Goal: Find specific page/section: Find specific page/section

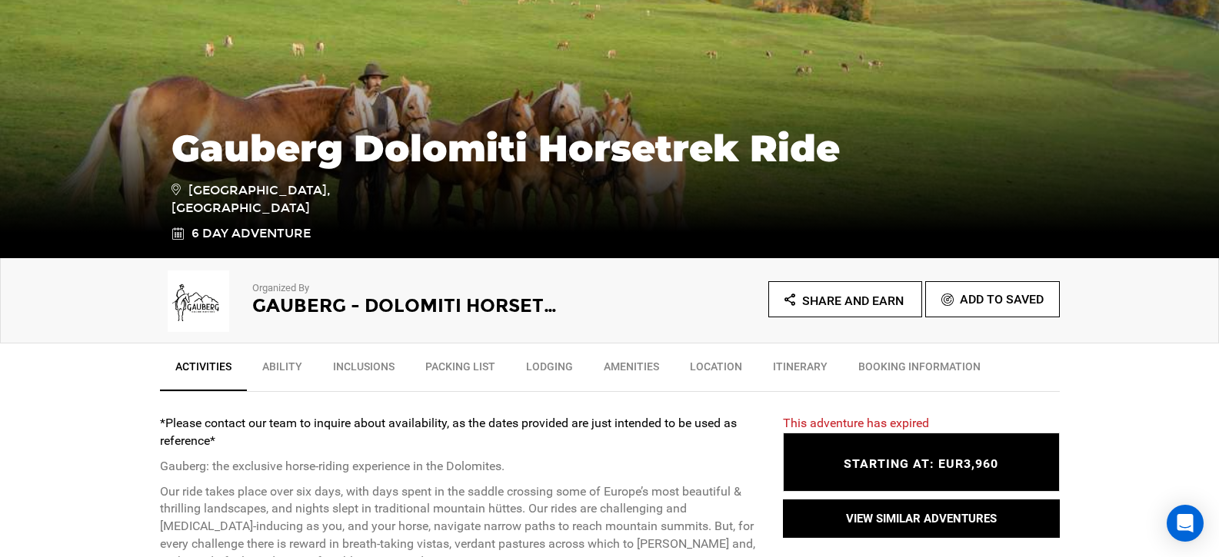
scroll to position [316, 0]
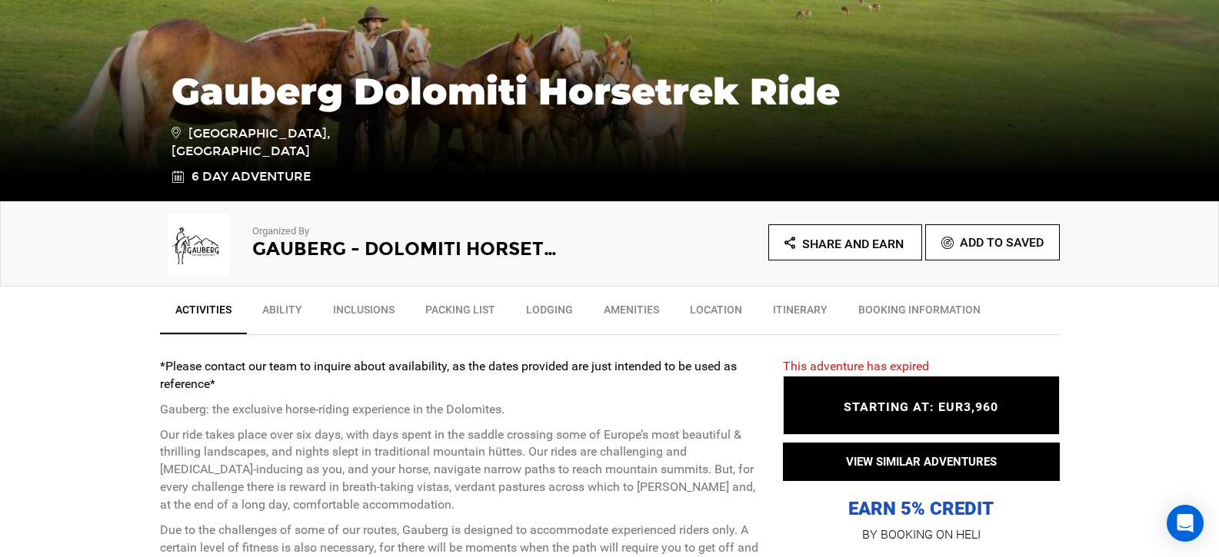
click at [533, 313] on link "Lodging" at bounding box center [550, 313] width 78 height 38
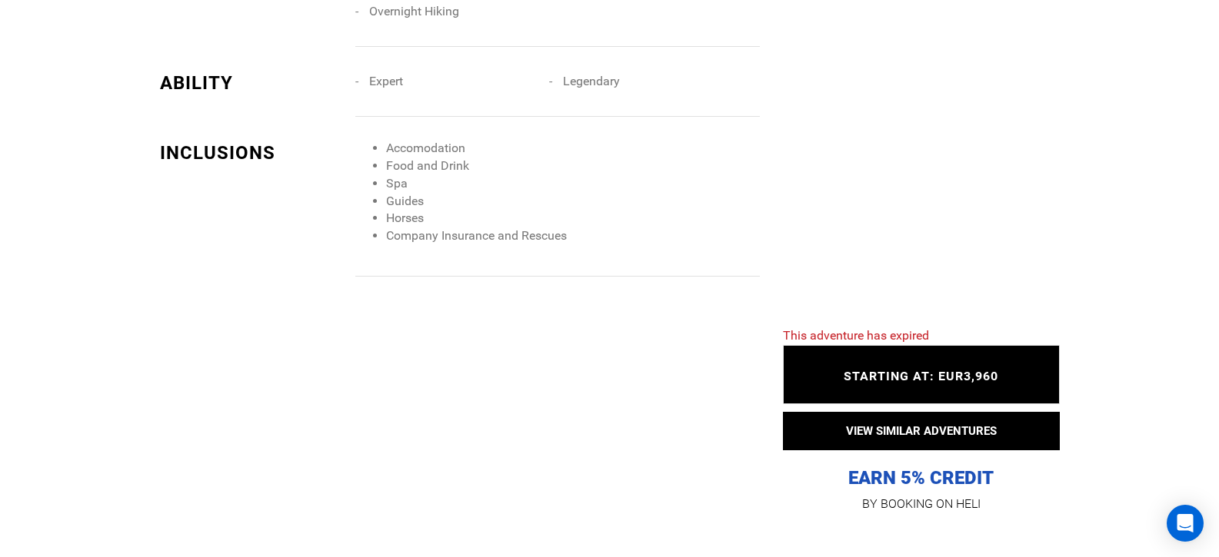
scroll to position [2587, 0]
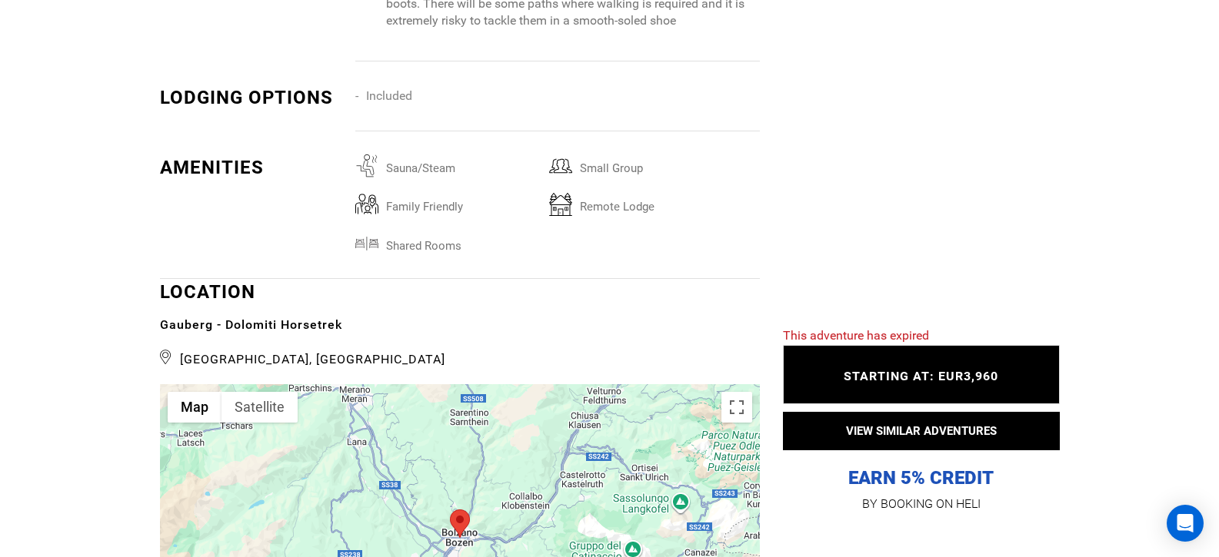
click at [162, 354] on icon at bounding box center [166, 357] width 12 height 22
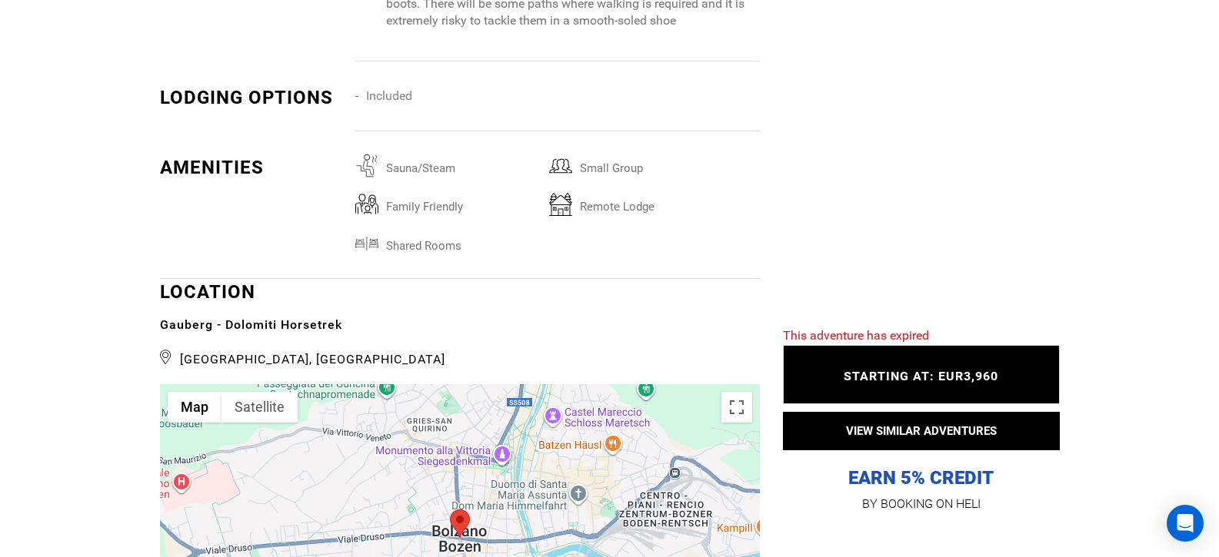
scroll to position [2584, 0]
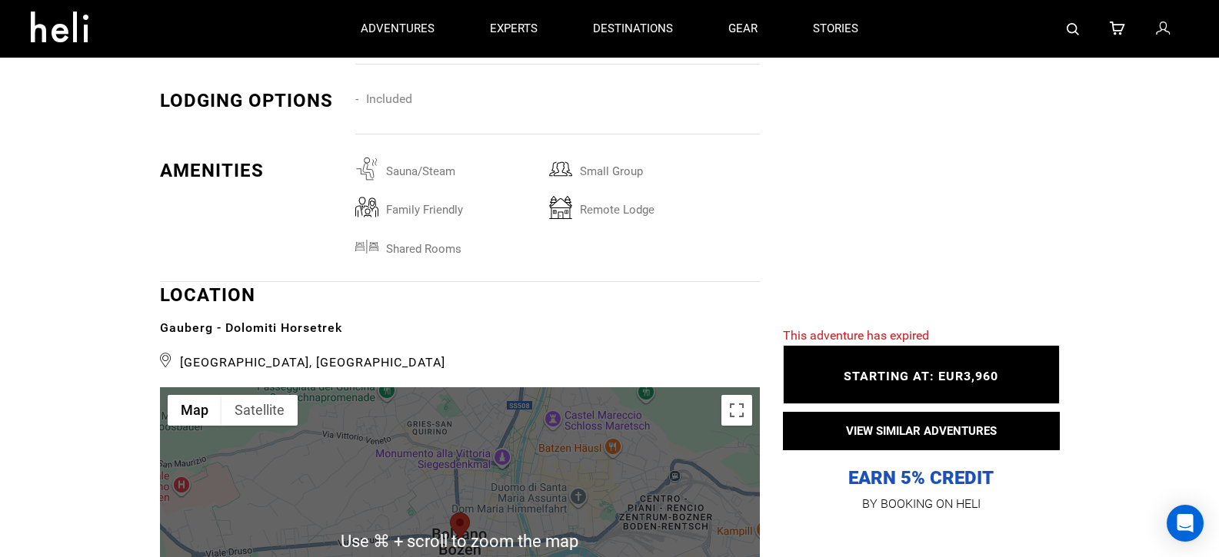
click at [492, 491] on div at bounding box center [460, 542] width 600 height 308
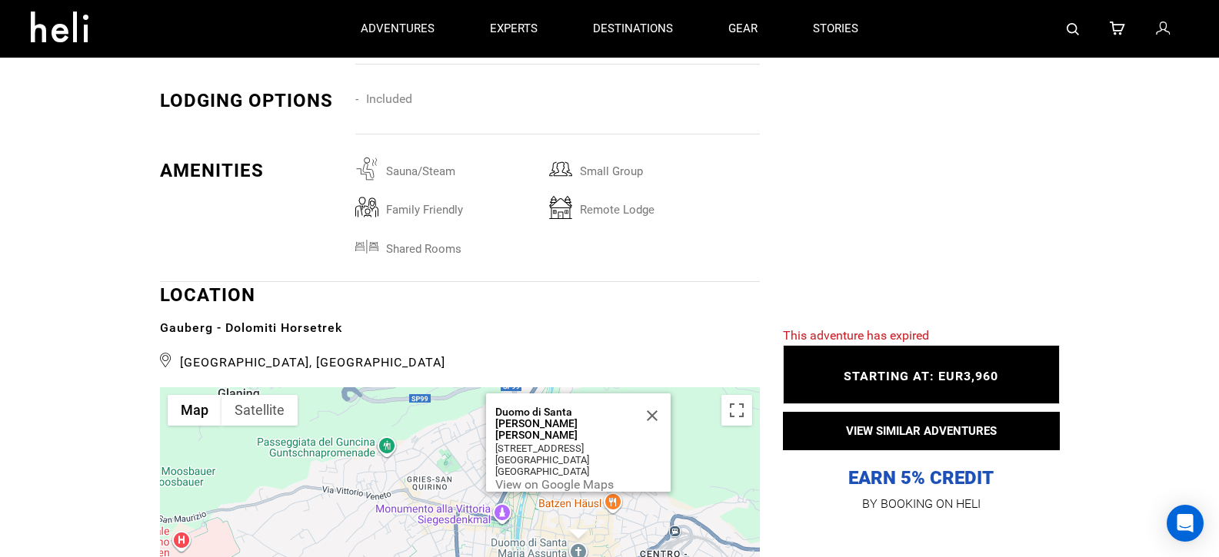
click at [427, 460] on div "[GEOGRAPHIC_DATA][PERSON_NAME][PERSON_NAME][STREET_ADDRESS][GEOGRAPHIC_DATA] Vi…" at bounding box center [460, 542] width 600 height 308
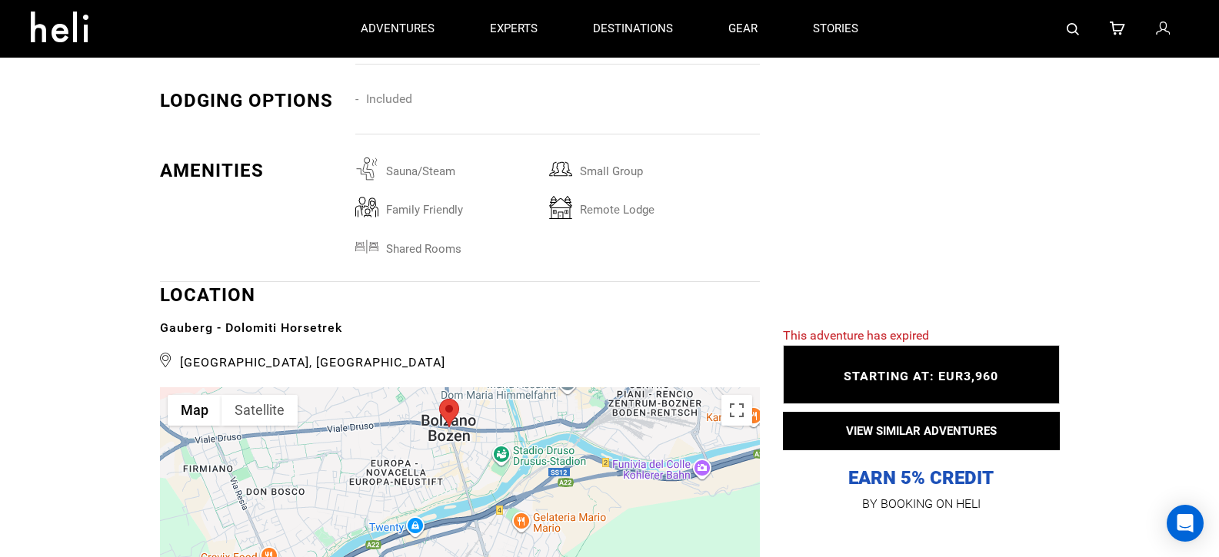
drag, startPoint x: 420, startPoint y: 503, endPoint x: 409, endPoint y: 325, distance: 177.9
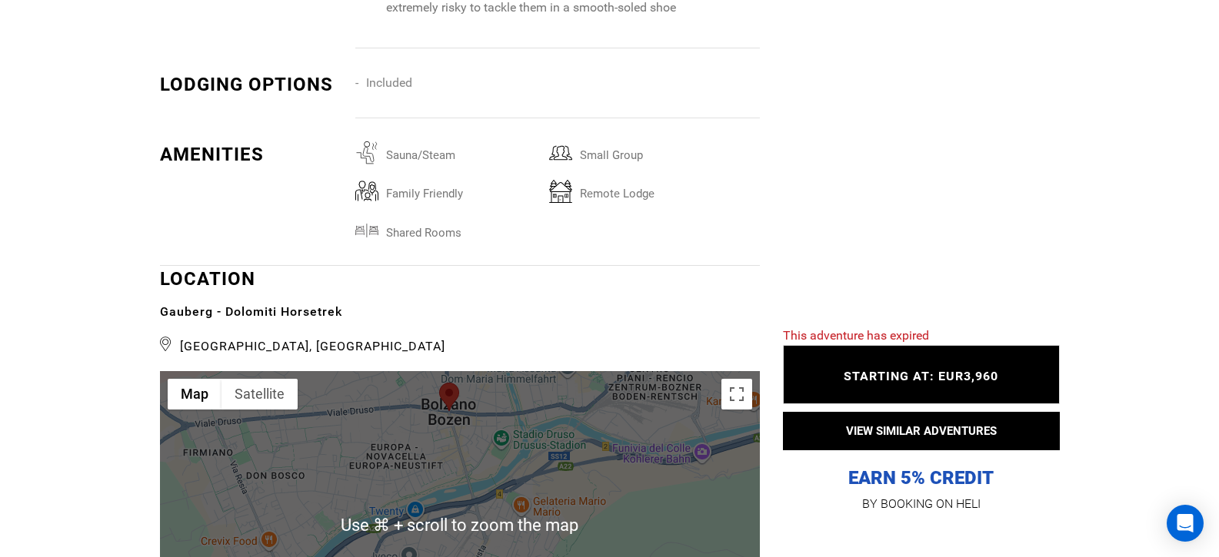
scroll to position [2625, 0]
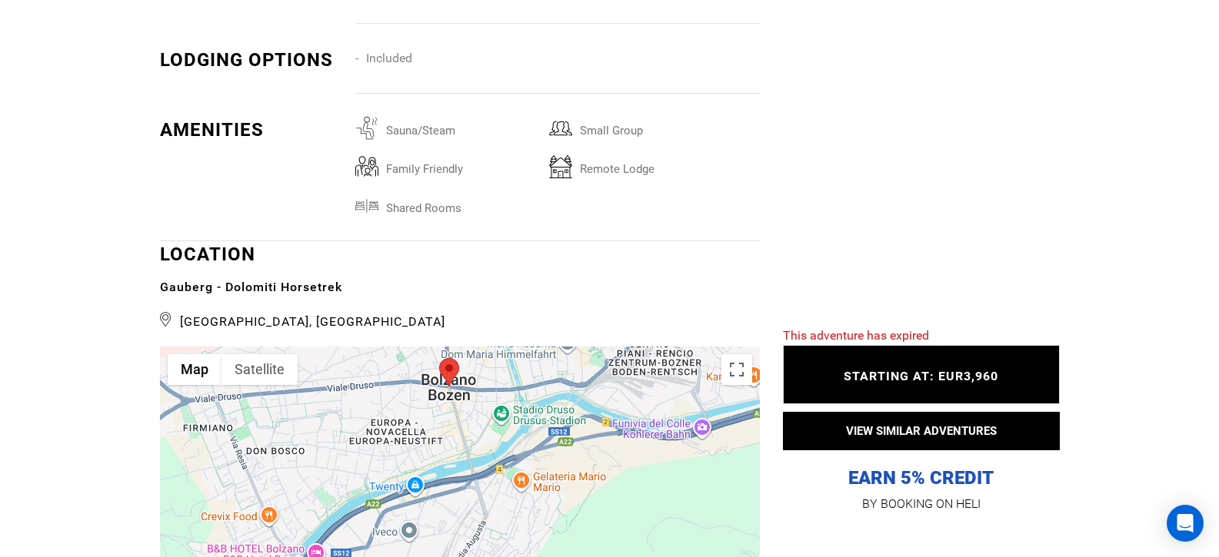
click at [438, 501] on div "[GEOGRAPHIC_DATA][PERSON_NAME][PERSON_NAME][STREET_ADDRESS][GEOGRAPHIC_DATA] Vi…" at bounding box center [460, 501] width 600 height 308
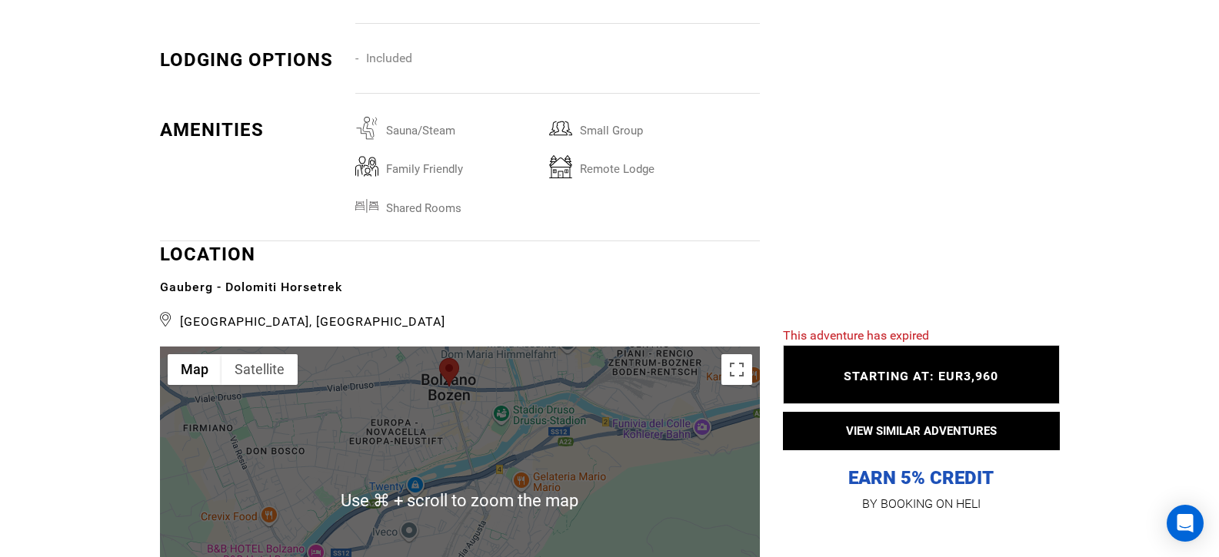
scroll to position [2958, 0]
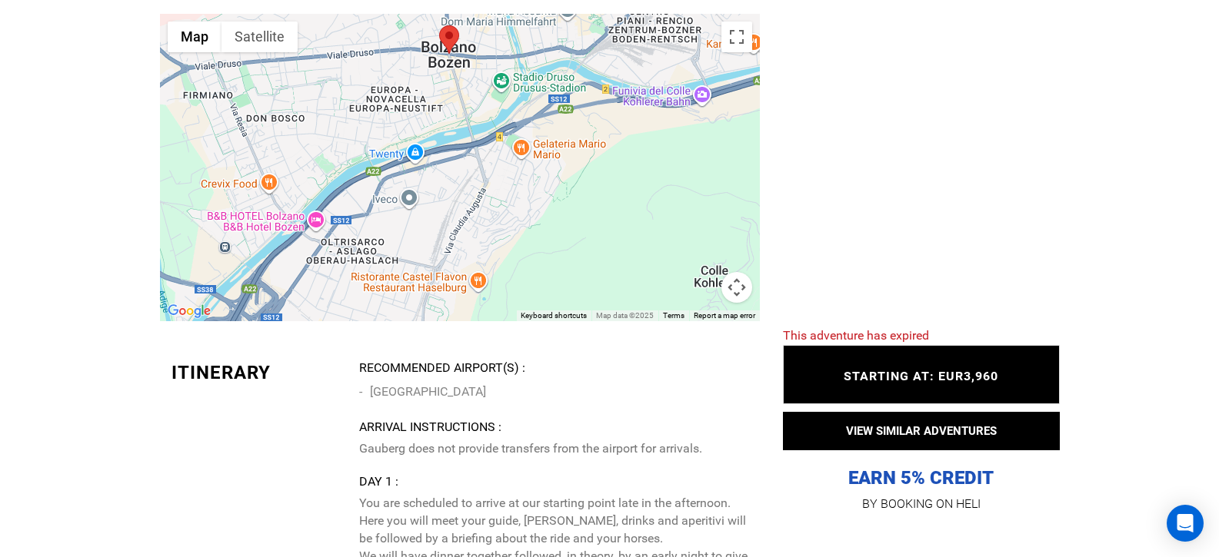
click at [748, 288] on button "Map camera controls" at bounding box center [736, 287] width 31 height 31
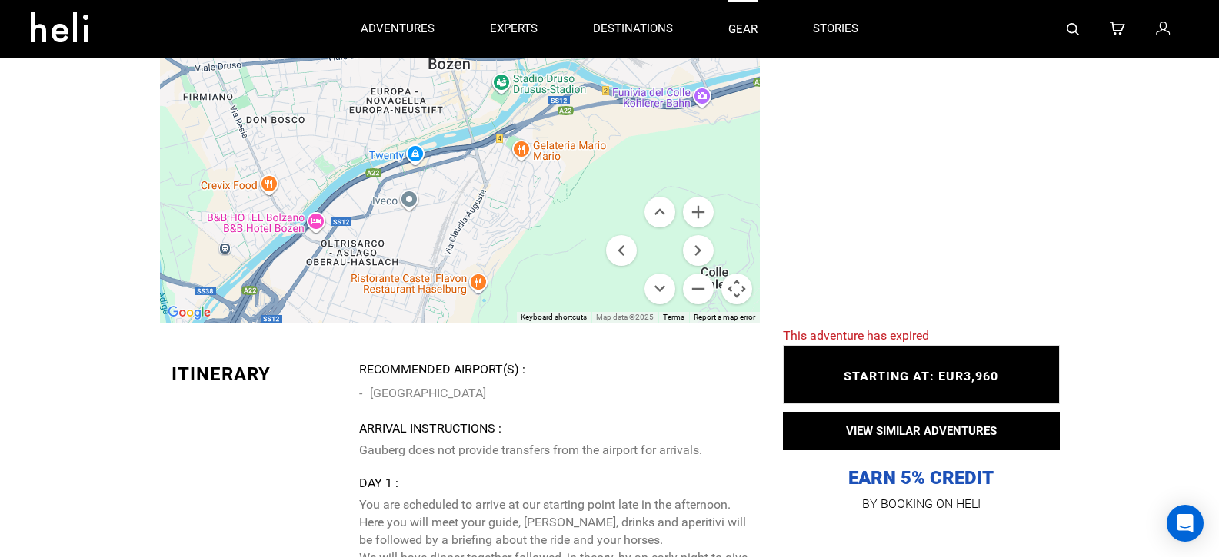
click at [737, 39] on link "gear" at bounding box center [742, 29] width 29 height 58
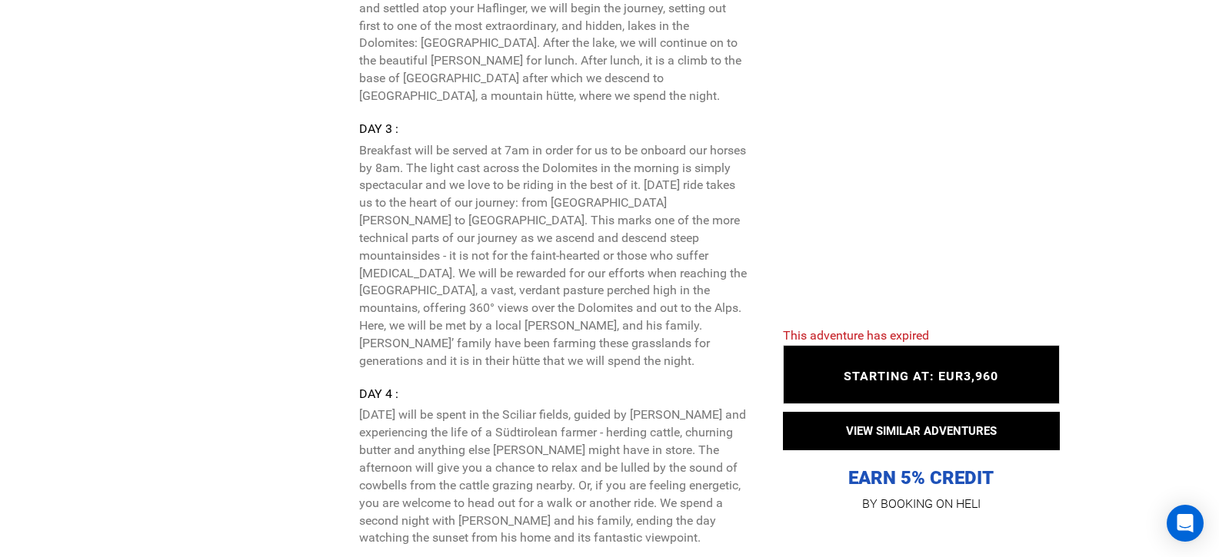
scroll to position [3791, 0]
